Goal: Transaction & Acquisition: Purchase product/service

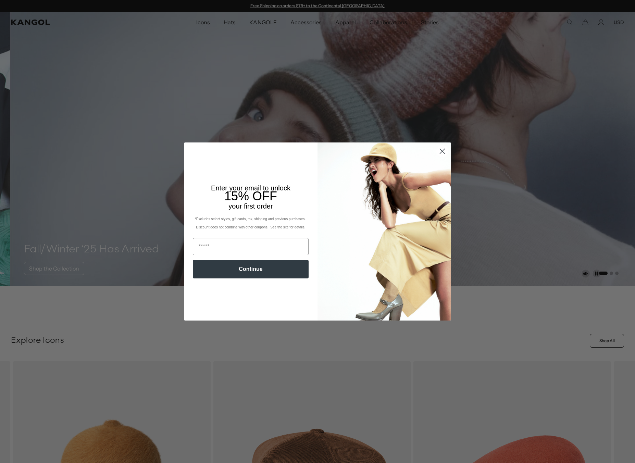
drag, startPoint x: 435, startPoint y: 153, endPoint x: 442, endPoint y: 153, distance: 7.2
click at [436, 153] on circle "Close dialog" at bounding box center [441, 150] width 11 height 11
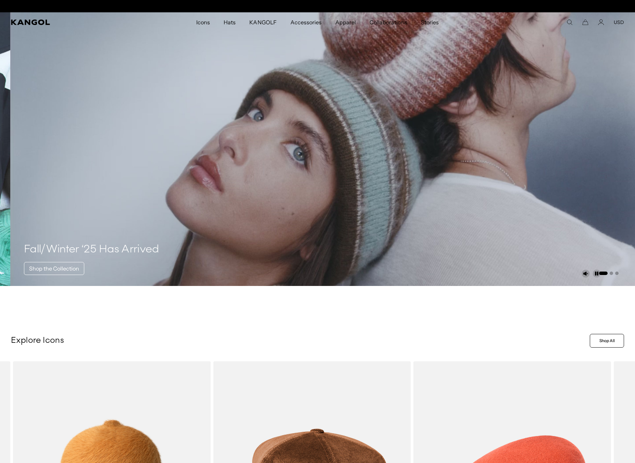
click at [442, 153] on div "Close dialog Enter your email to unlock 15% OFF your first order *Excludes sele…" at bounding box center [317, 231] width 281 height 178
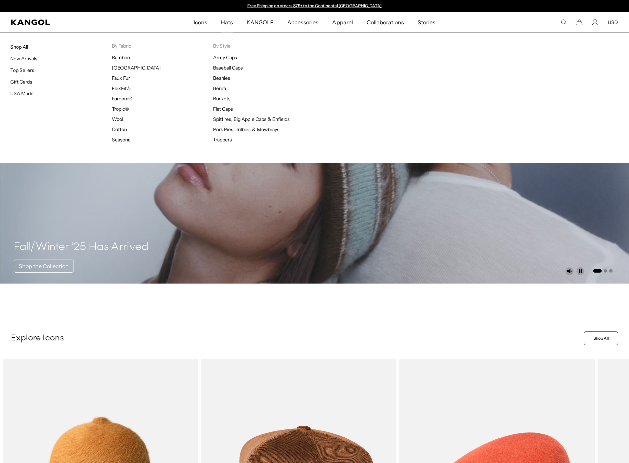
click at [223, 24] on span "Hats" at bounding box center [227, 22] width 12 height 20
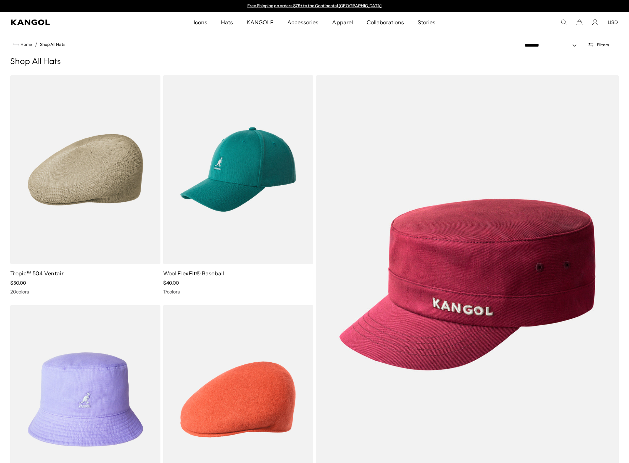
drag, startPoint x: 453, startPoint y: 161, endPoint x: 440, endPoint y: 20, distance: 142.0
click at [604, 45] on span "Filters" at bounding box center [603, 44] width 12 height 5
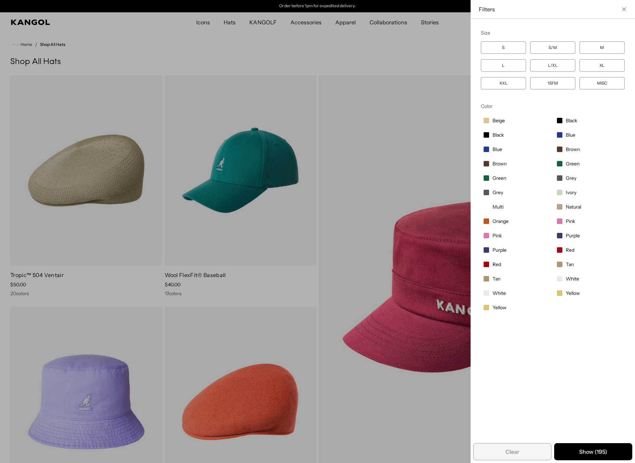
click at [411, 56] on div "Close filters list" at bounding box center [317, 231] width 635 height 463
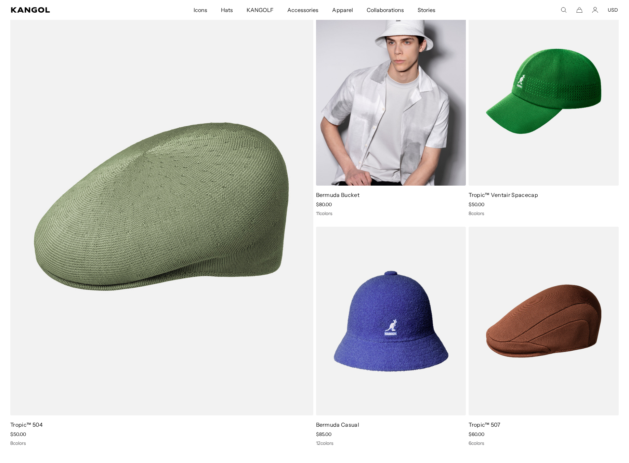
click at [394, 139] on img at bounding box center [391, 91] width 150 height 189
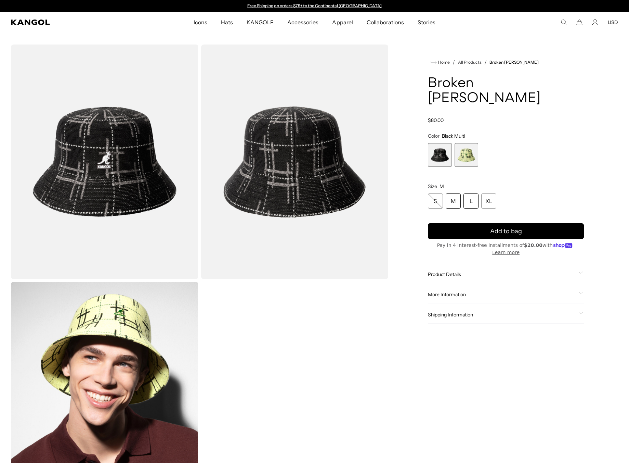
click at [472, 193] on div "L" at bounding box center [471, 200] width 15 height 15
click at [471, 144] on span "2 of 2" at bounding box center [467, 155] width 24 height 24
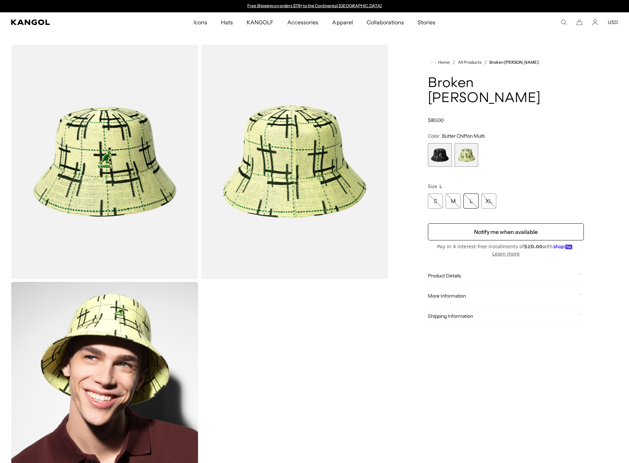
click at [441, 143] on span "1 of 2" at bounding box center [440, 155] width 24 height 24
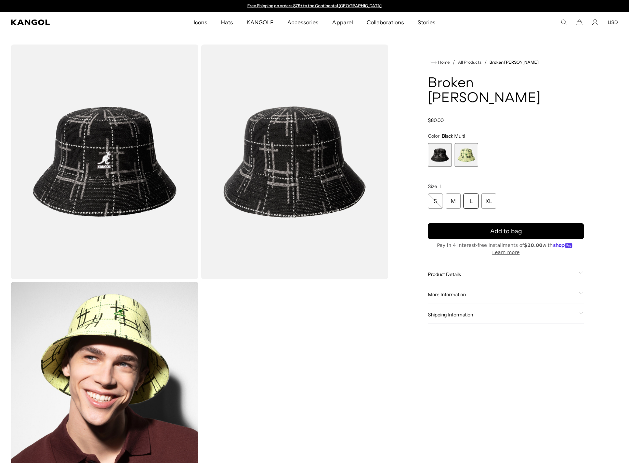
click at [279, 300] on div "Gallery Viewer" at bounding box center [200, 279] width 378 height 471
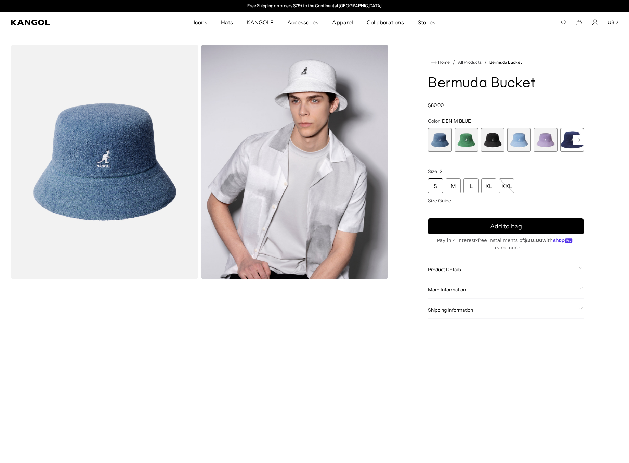
click at [563, 25] on icon "Search here" at bounding box center [564, 22] width 6 height 6
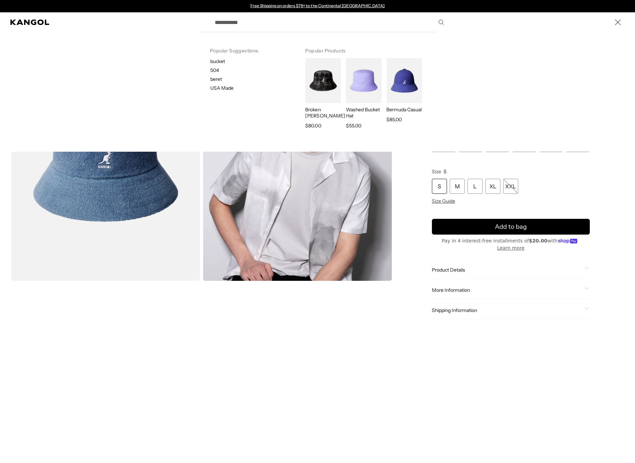
click at [219, 61] on p "bucket" at bounding box center [252, 61] width 84 height 6
type input "******"
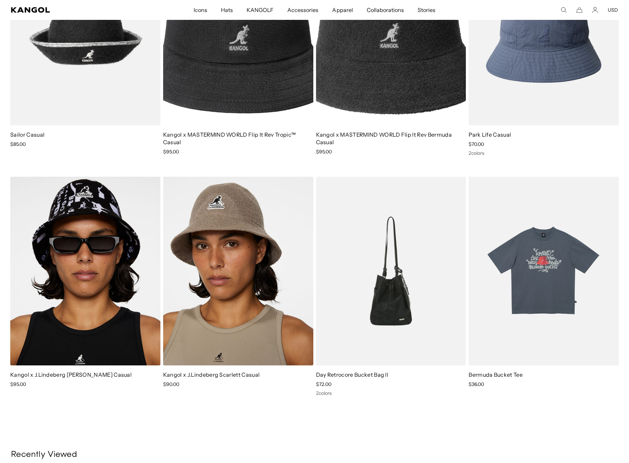
scroll to position [0, 141]
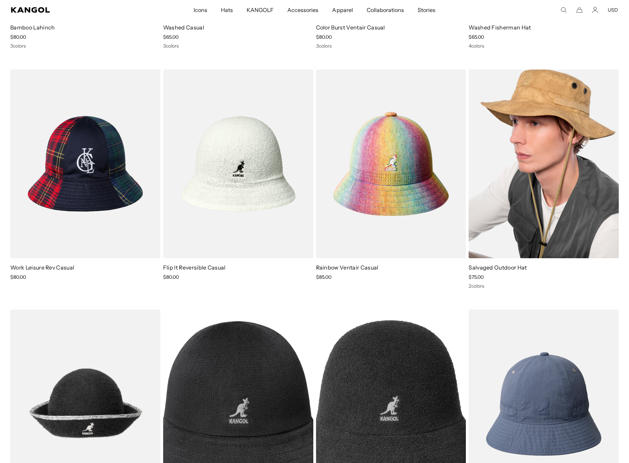
drag, startPoint x: 550, startPoint y: 164, endPoint x: 551, endPoint y: 140, distance: 24.0
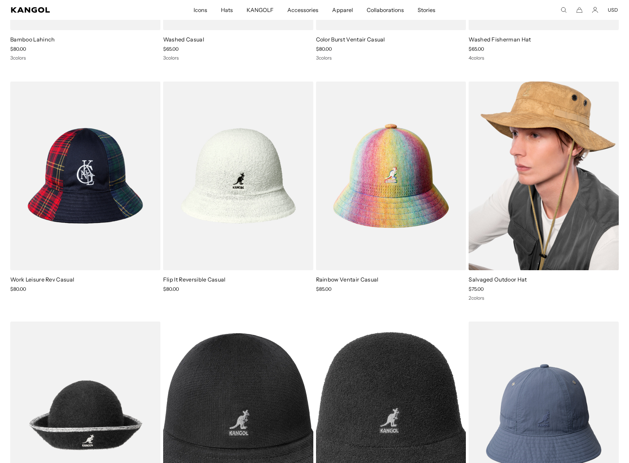
click at [556, 141] on img at bounding box center [544, 175] width 150 height 189
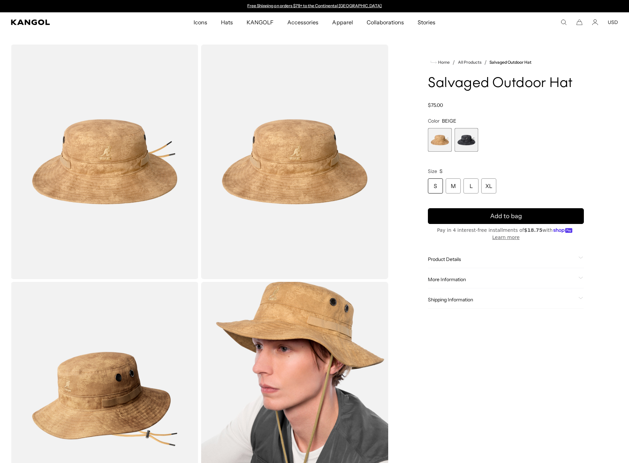
click at [468, 139] on span "2 of 2" at bounding box center [467, 140] width 24 height 24
